Goal: Book appointment/travel/reservation

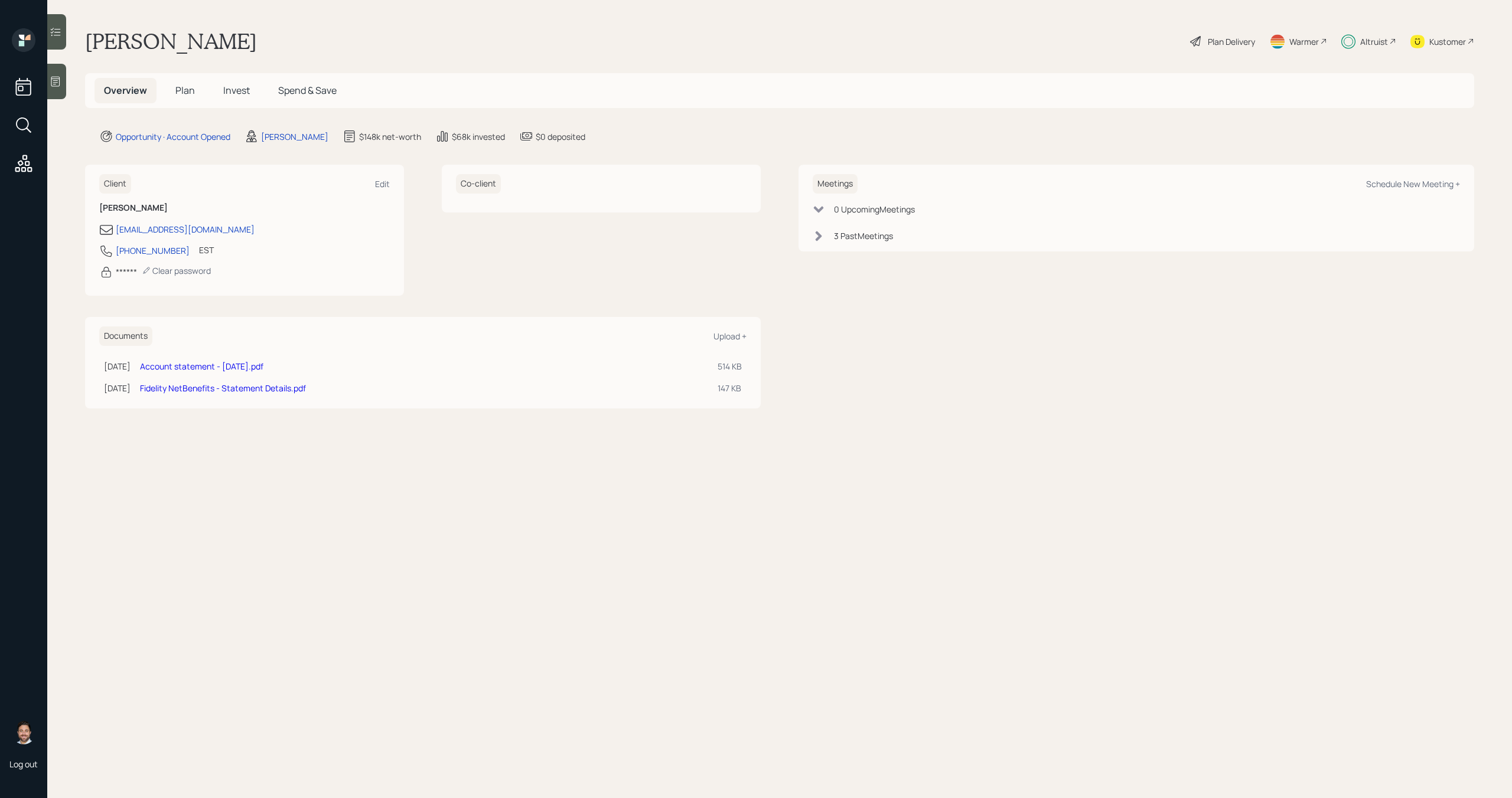
click at [179, 92] on span "Plan" at bounding box center [185, 90] width 19 height 13
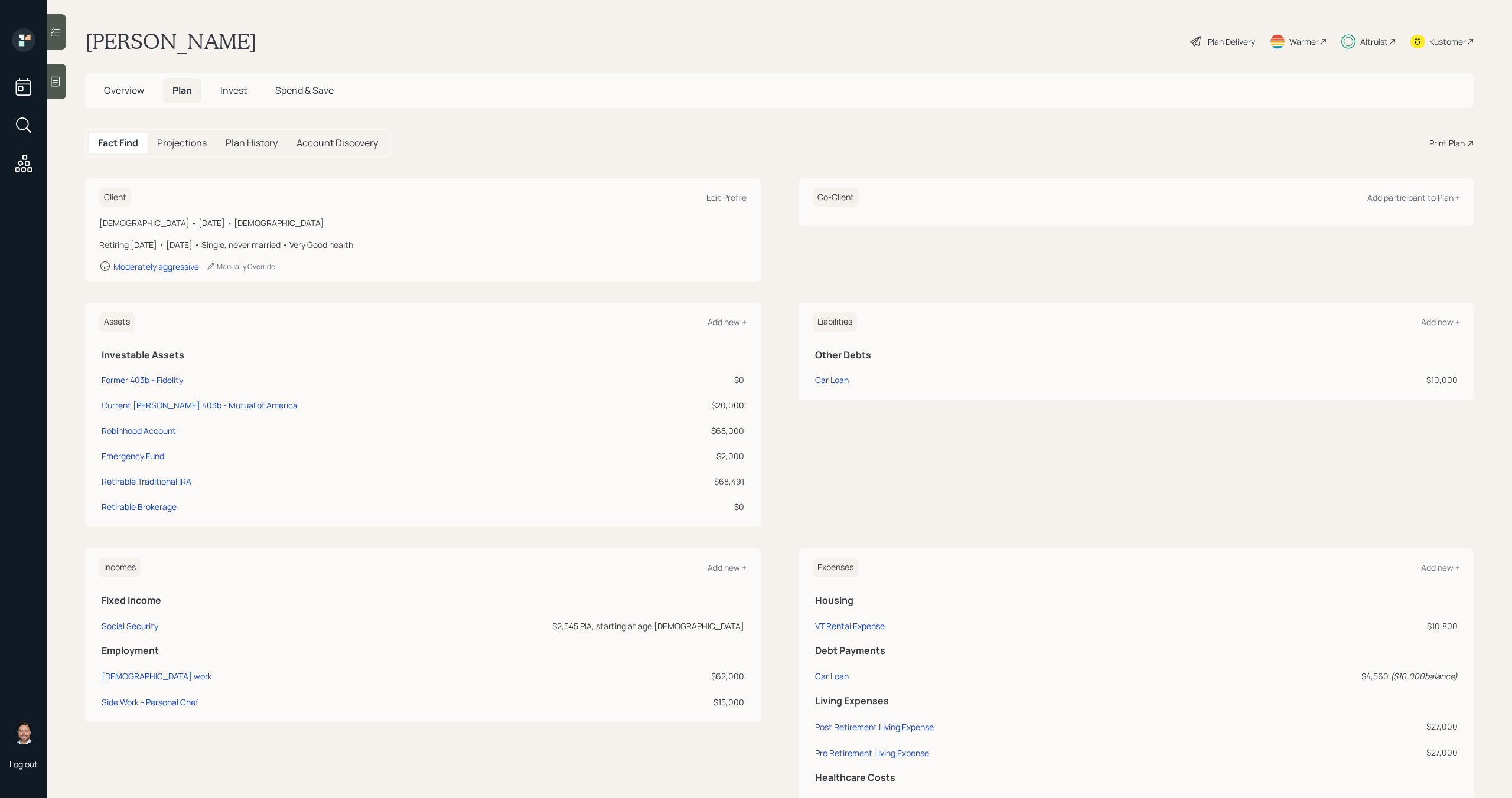
click at [235, 89] on span "Invest" at bounding box center [233, 90] width 27 height 13
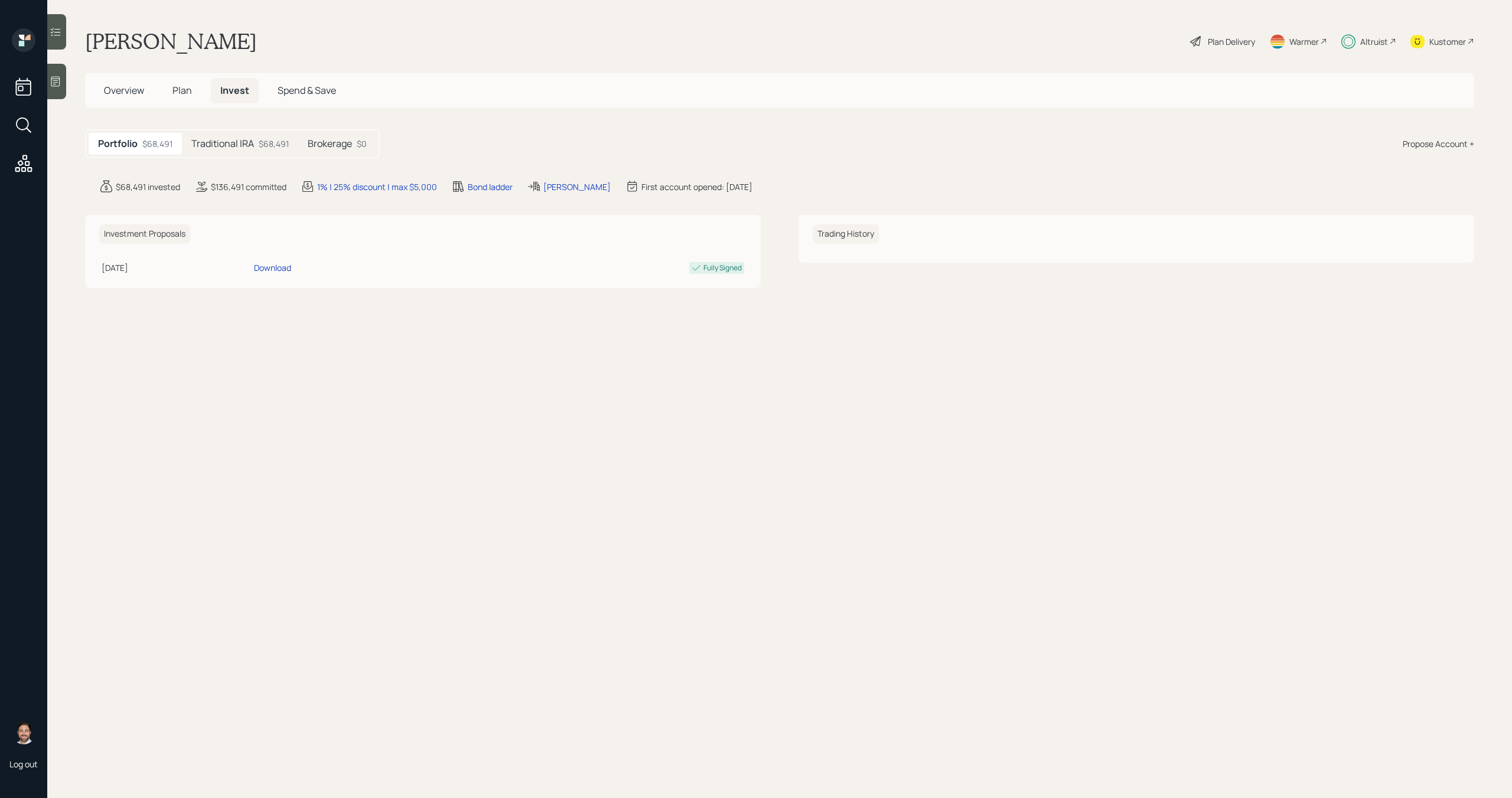
click at [212, 151] on div "Traditional IRA $68,491" at bounding box center [240, 143] width 116 height 22
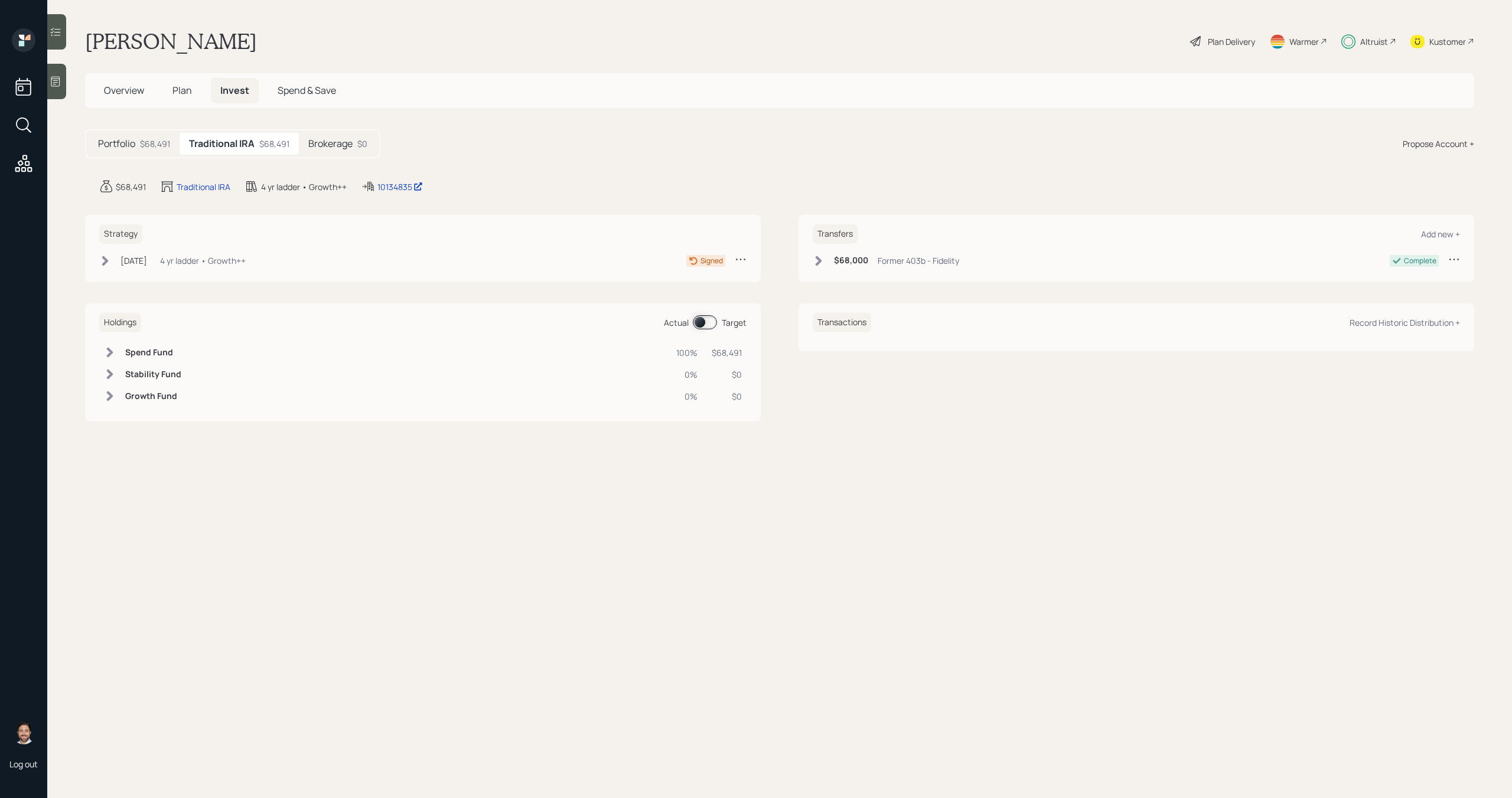
click at [340, 142] on h5 "Brokerage" at bounding box center [330, 143] width 44 height 11
click at [127, 142] on h5 "Portfolio" at bounding box center [116, 143] width 37 height 11
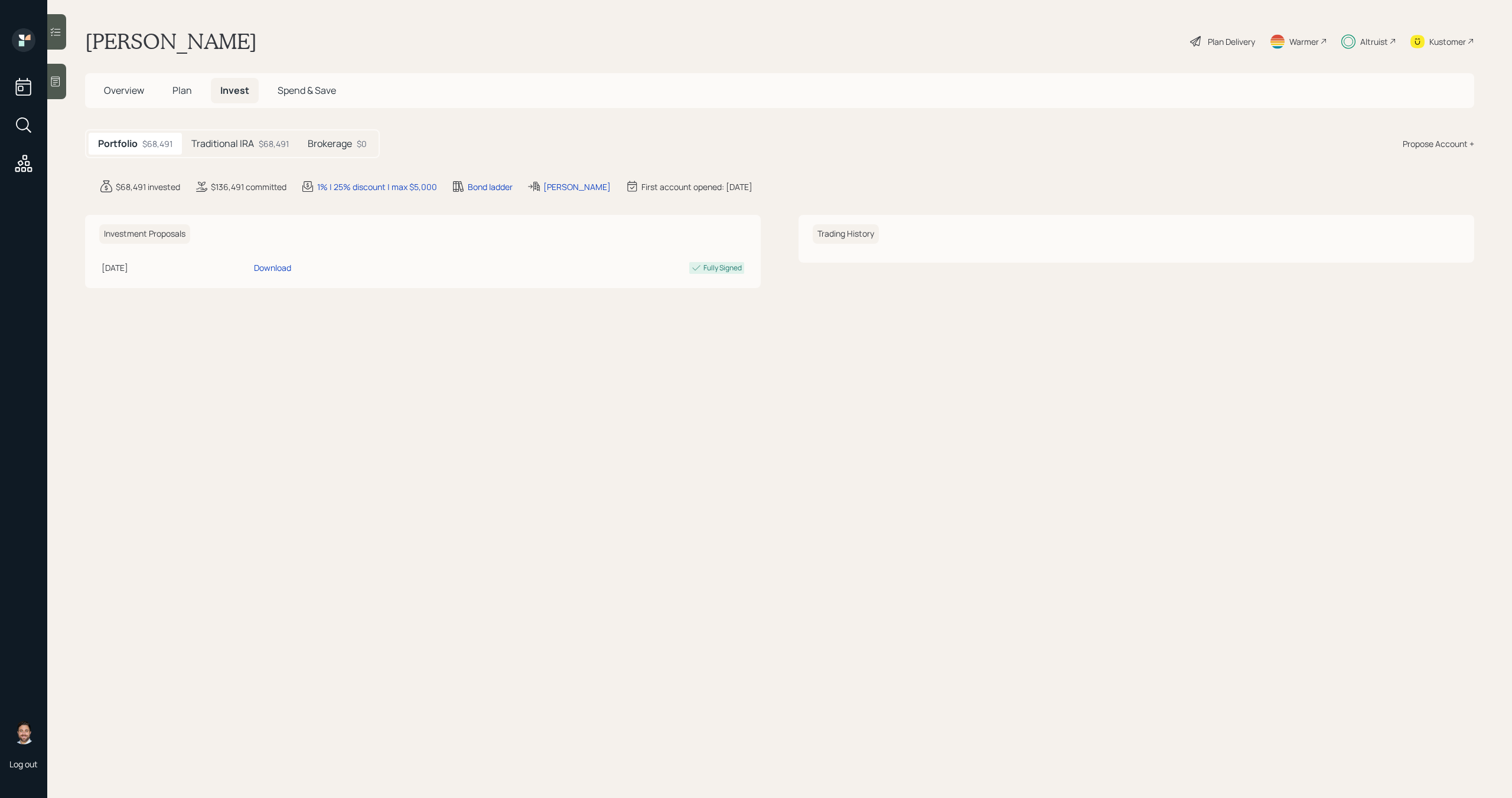
click at [133, 90] on span "Overview" at bounding box center [124, 90] width 40 height 13
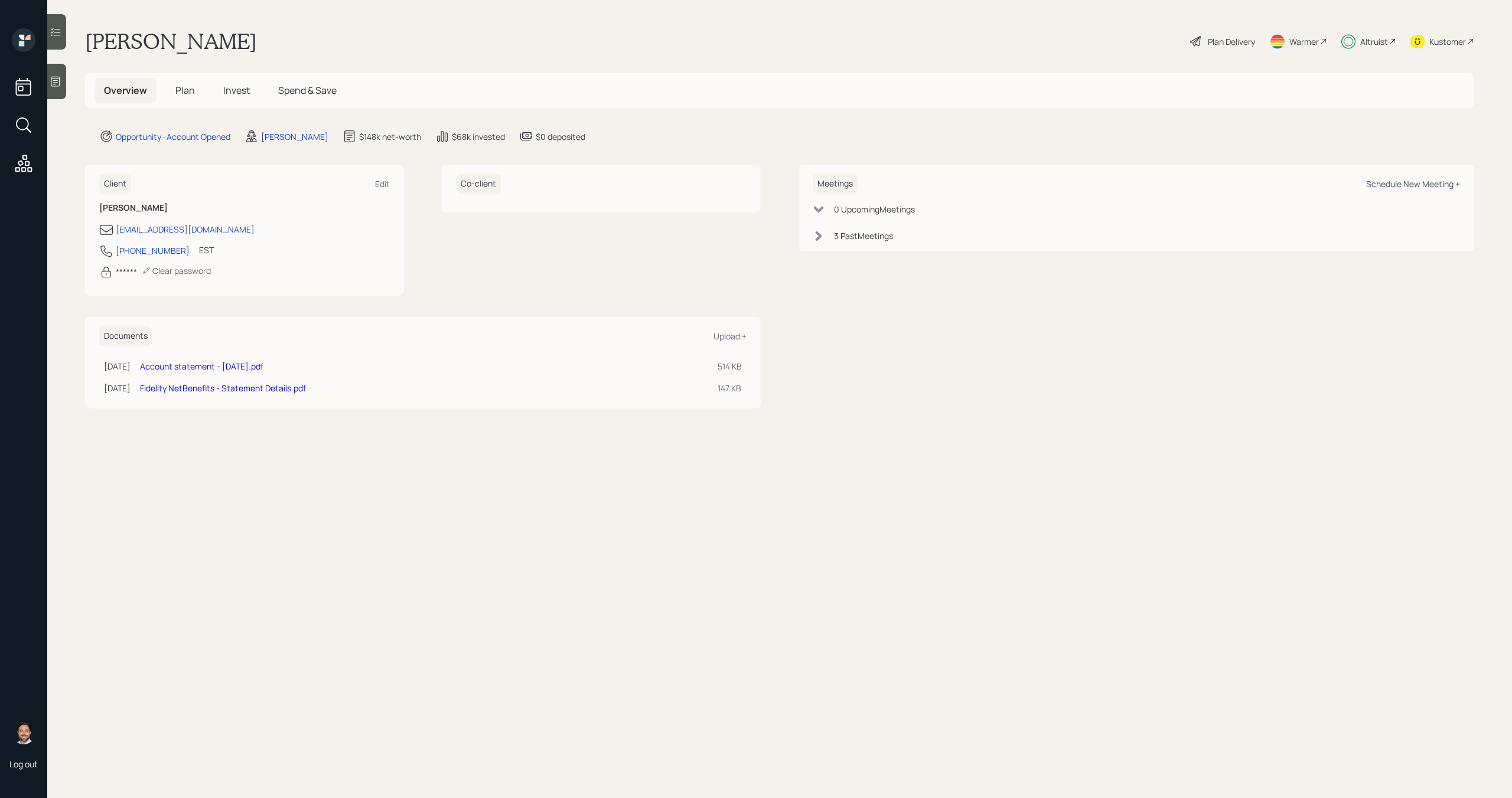
click at [1407, 180] on div "Schedule New Meeting +" at bounding box center [1412, 184] width 94 height 11
select select "bffa7908-1b2a-4c79-9bb6-f0ec9aed22d3"
